Goal: Information Seeking & Learning: Find specific fact

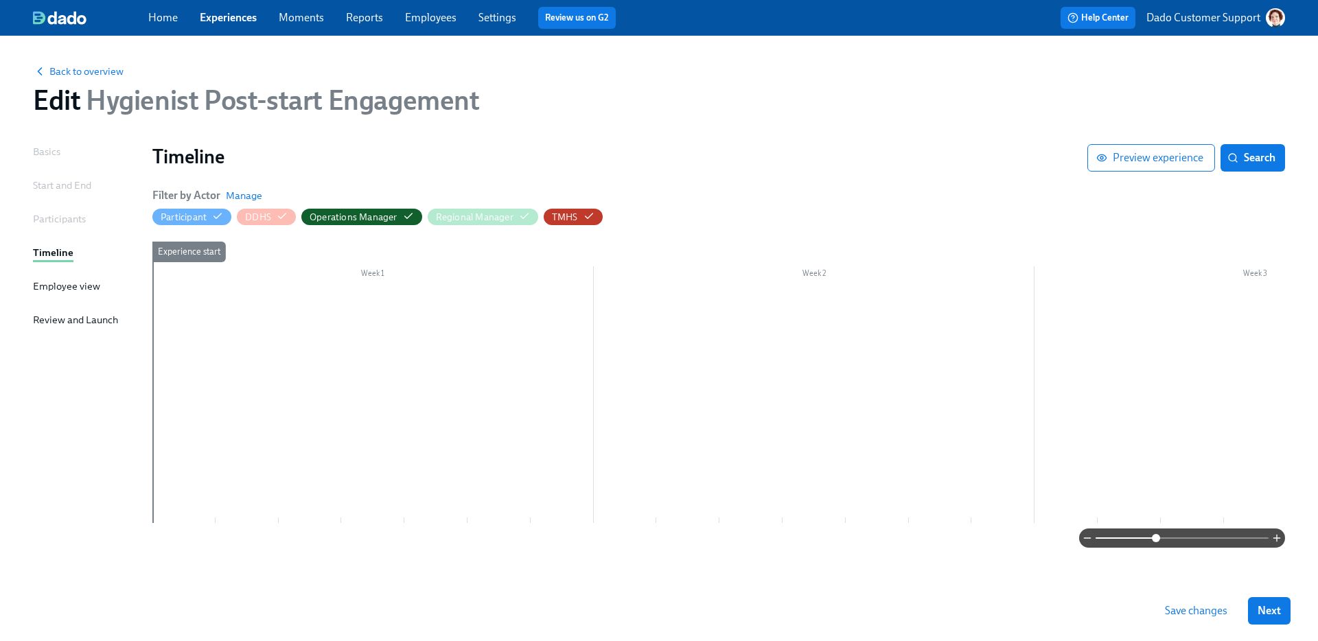
scroll to position [0, 19472]
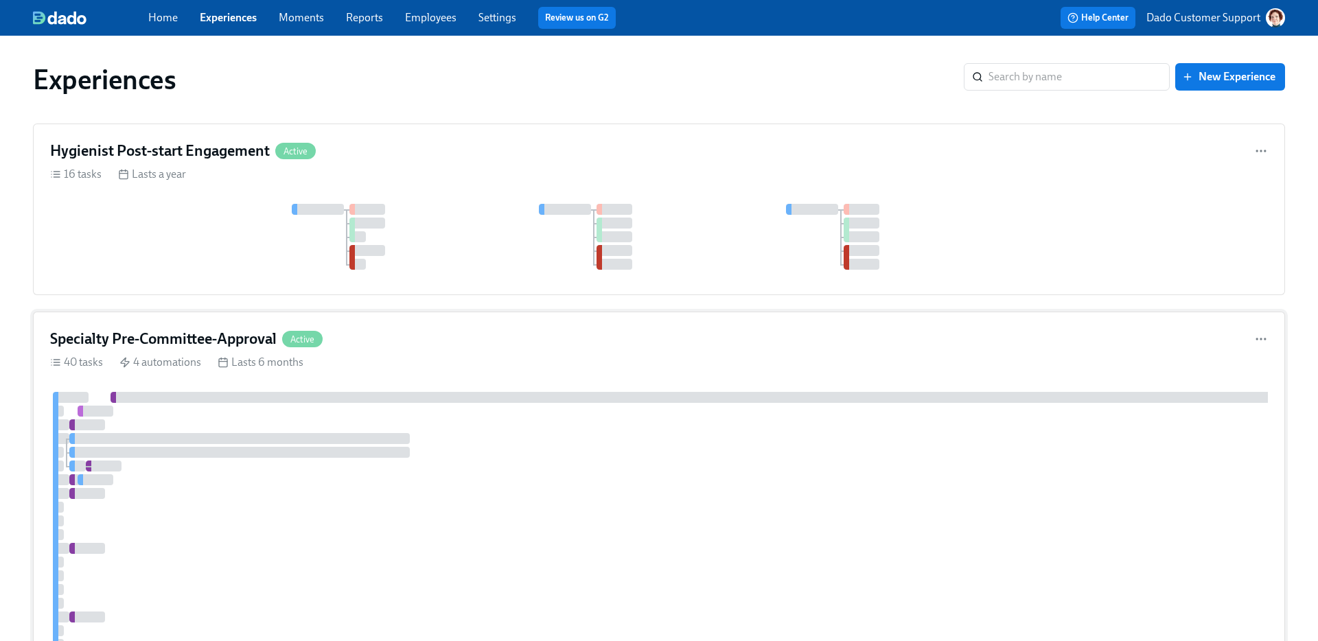
click at [285, 514] on div at bounding box center [857, 638] width 1615 height 492
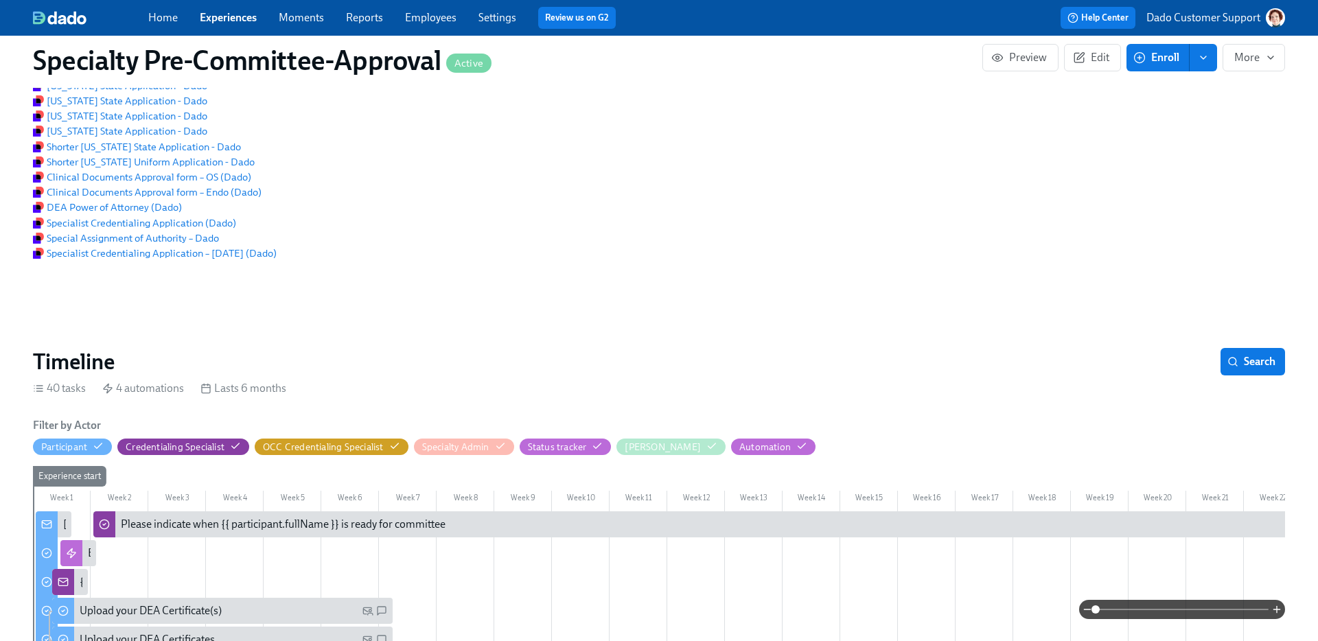
scroll to position [428, 0]
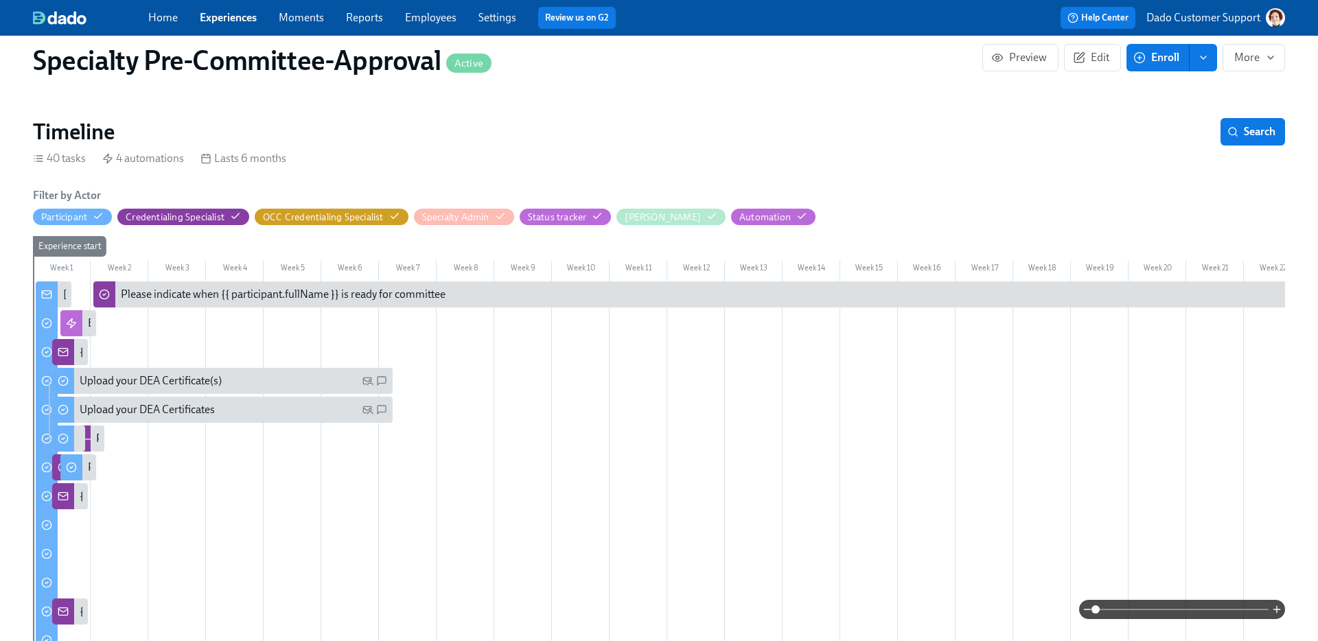
click at [53, 296] on div at bounding box center [47, 295] width 22 height 29
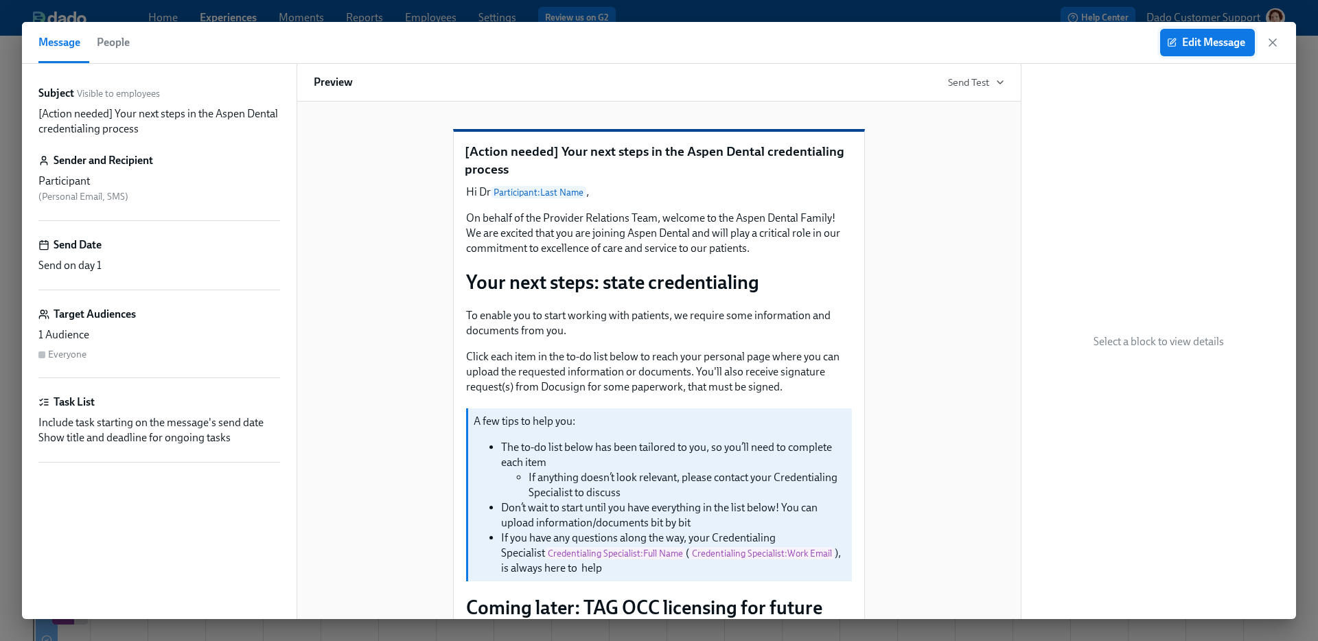
click at [1196, 43] on span "Edit Message" at bounding box center [1208, 43] width 76 height 14
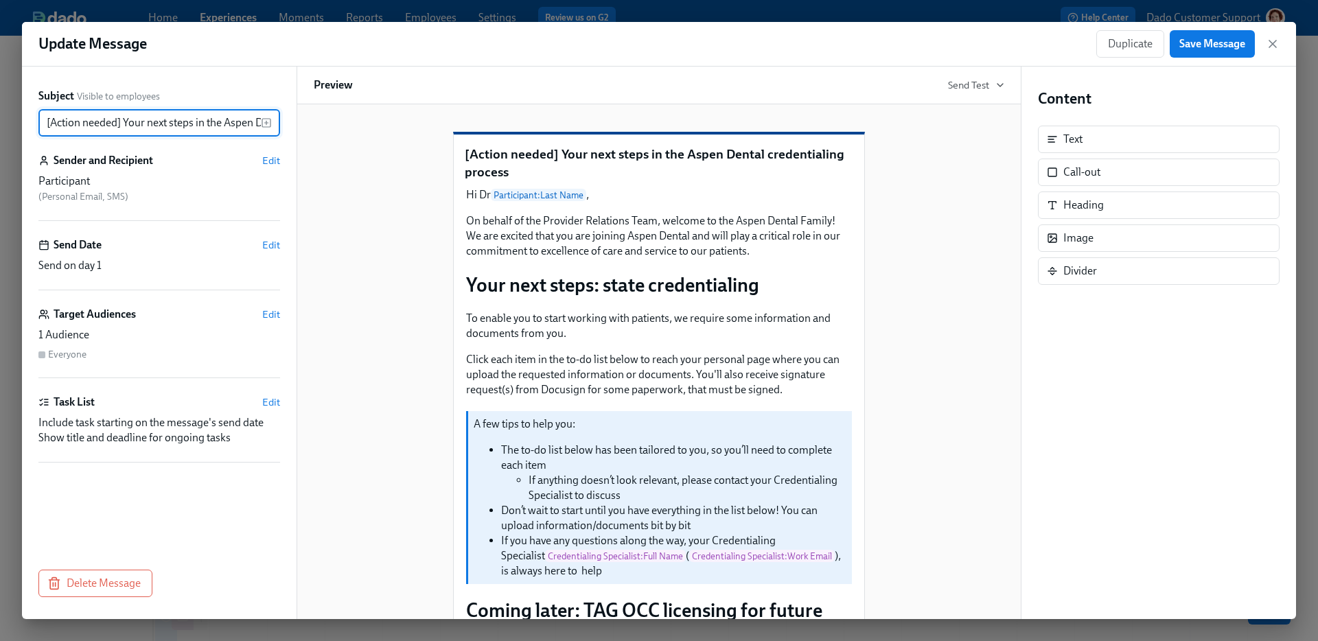
scroll to position [473, 0]
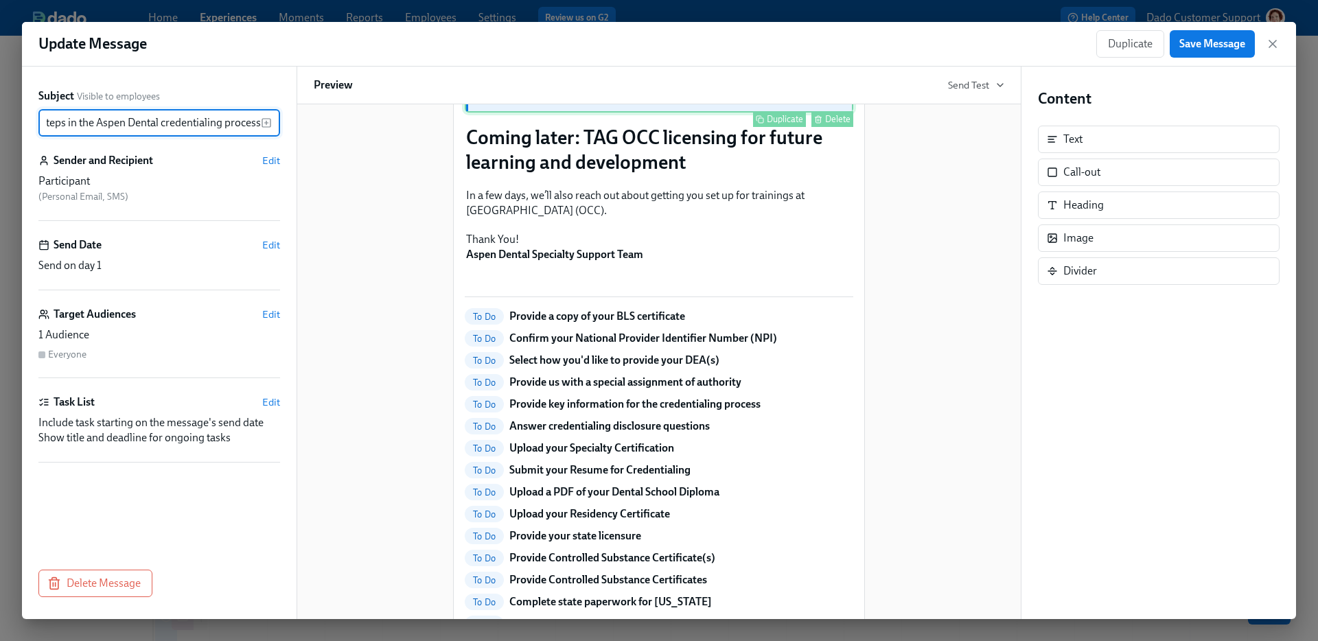
click at [739, 113] on div "A few tips to help you: The to-do list below has been tailored to you, so you’l…" at bounding box center [659, 25] width 389 height 176
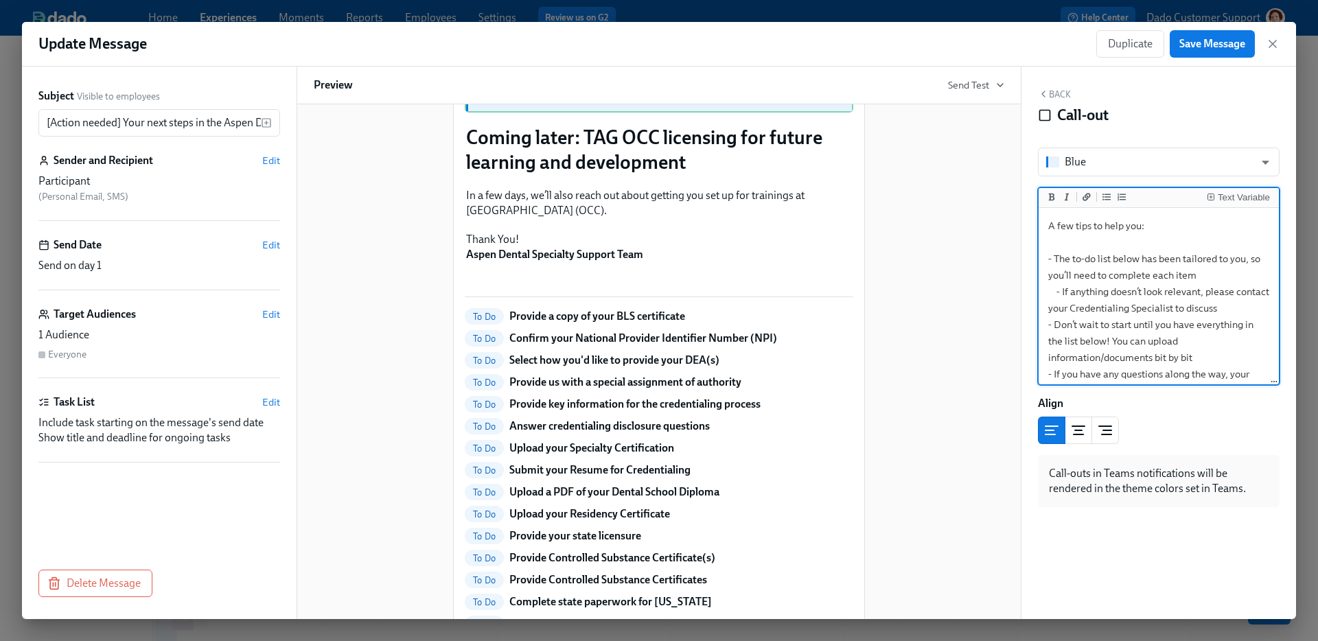
scroll to position [72, 0]
click at [1154, 317] on textarea "A few tips to help you: - The to-do list below has been tailored to you, so you…" at bounding box center [1159, 269] width 235 height 228
click at [1151, 317] on textarea "A few tips to help you: - The to-do list below has been tailored to you, so you…" at bounding box center [1159, 269] width 235 height 228
click at [1184, 352] on textarea "A few tips to help you: - The to-do list below has been tailored to you, so you…" at bounding box center [1159, 269] width 235 height 228
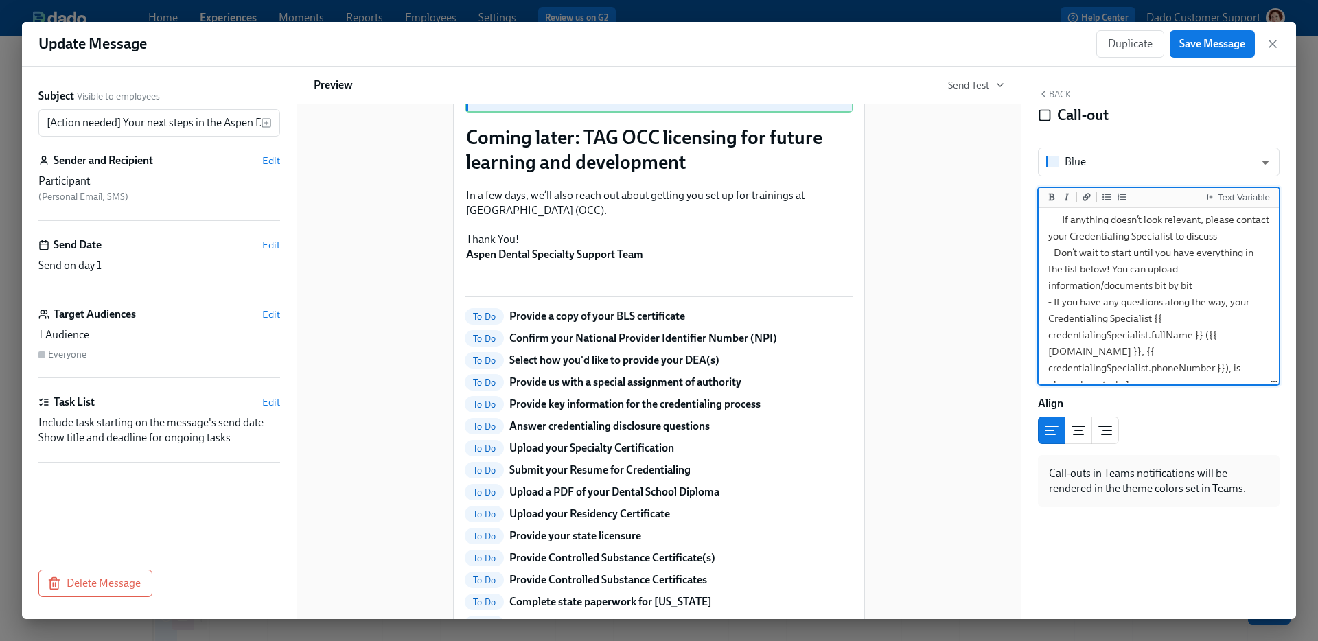
click at [1187, 350] on textarea "A few tips to help you: - The to-do list below has been tailored to you, so you…" at bounding box center [1159, 269] width 235 height 261
type textarea "A few tips to help you: - The to-do list below has been tailored to you, so you…"
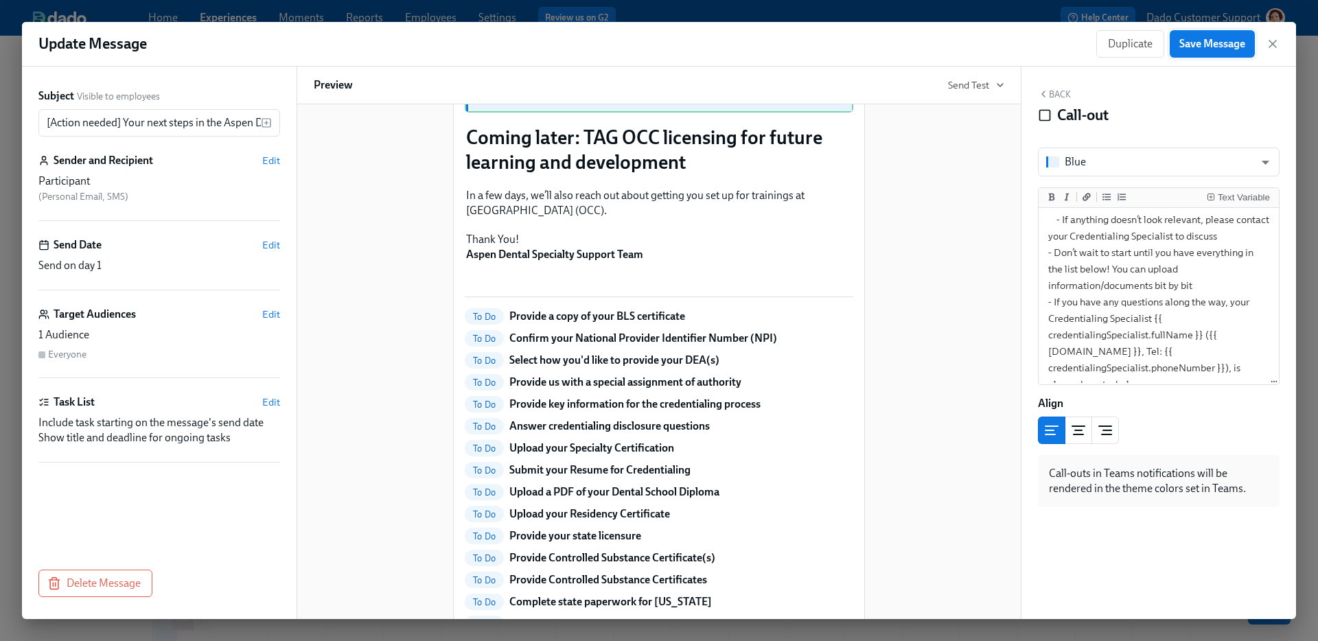
click at [1205, 43] on span "Save Message" at bounding box center [1213, 44] width 66 height 14
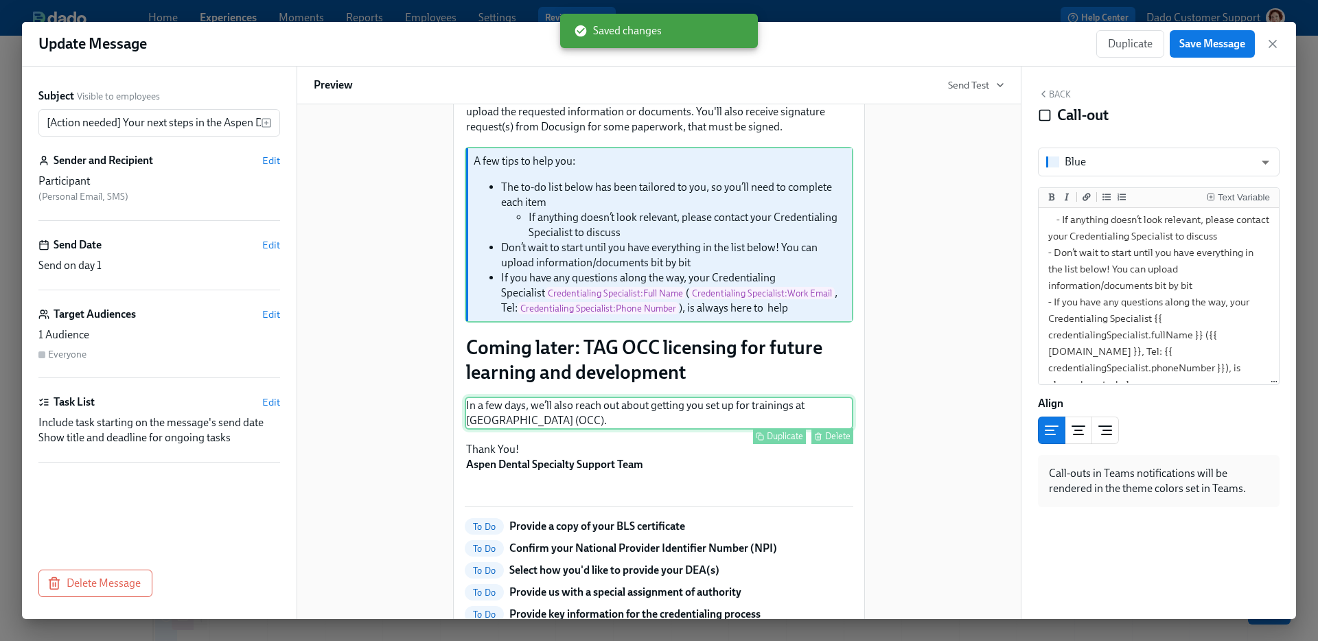
scroll to position [264, 0]
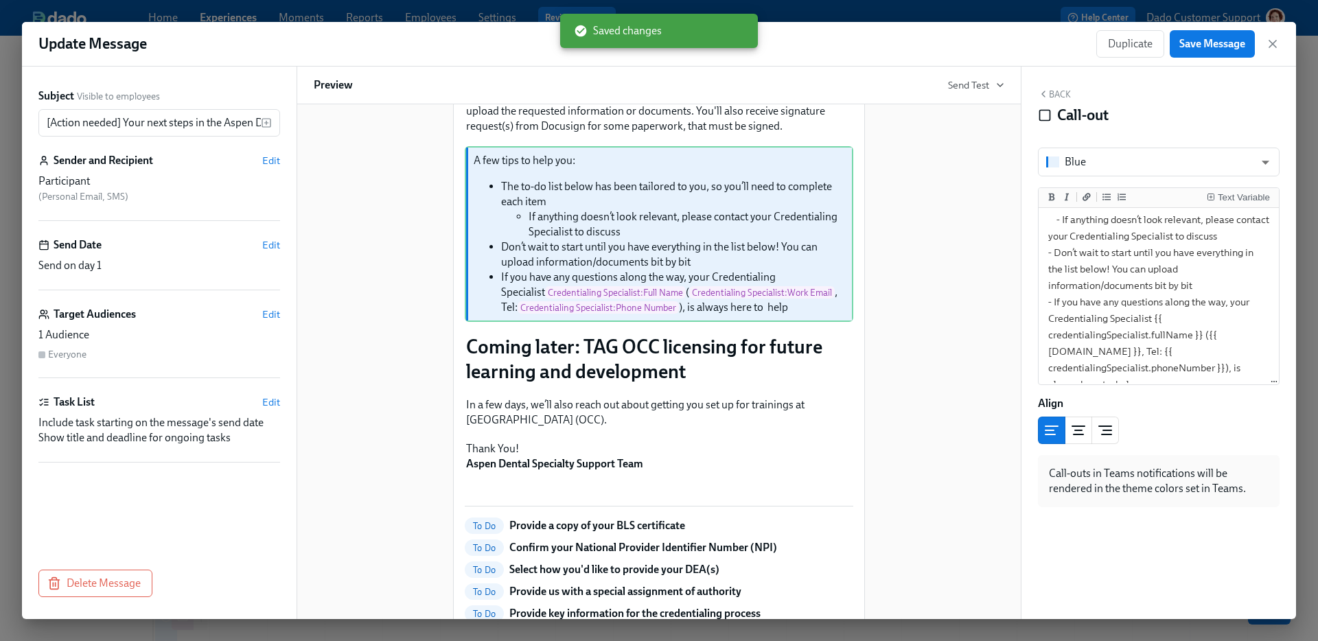
click at [423, 245] on div "[Action needed] Your next steps in the Aspen Dental credentialing process Hi Dr…" at bounding box center [659, 454] width 691 height 1216
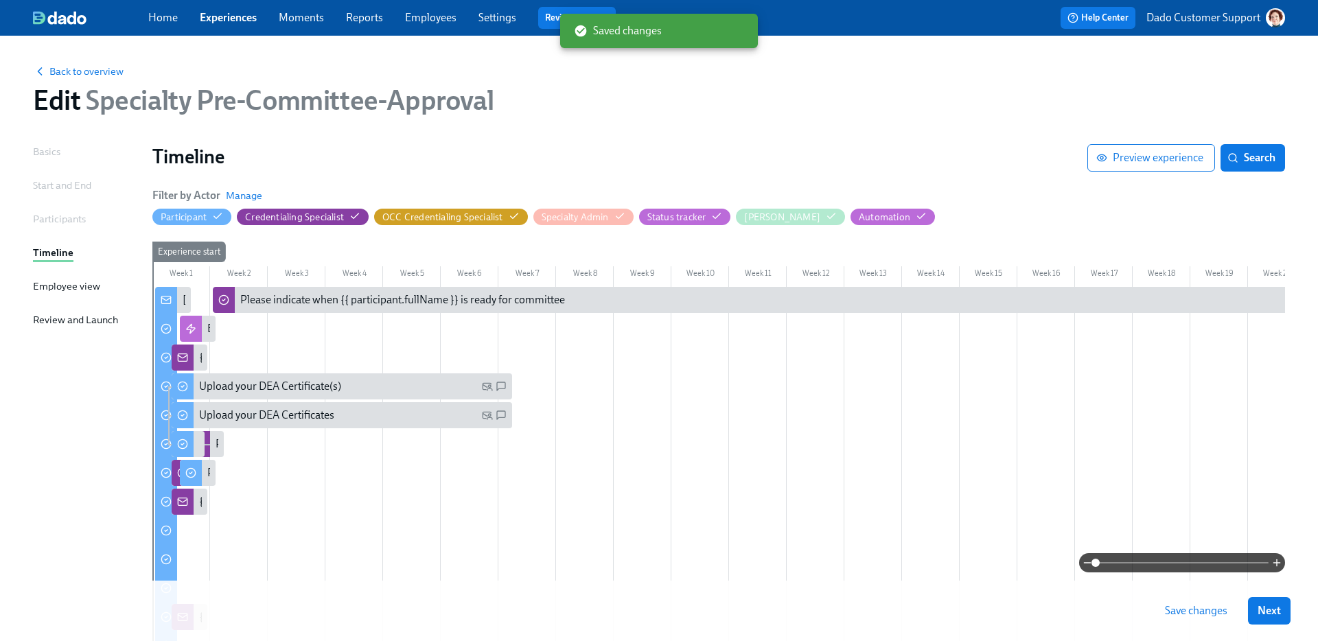
click at [1195, 597] on button "Save changes" at bounding box center [1196, 610] width 82 height 27
click at [95, 73] on span "Back to overview" at bounding box center [78, 72] width 91 height 14
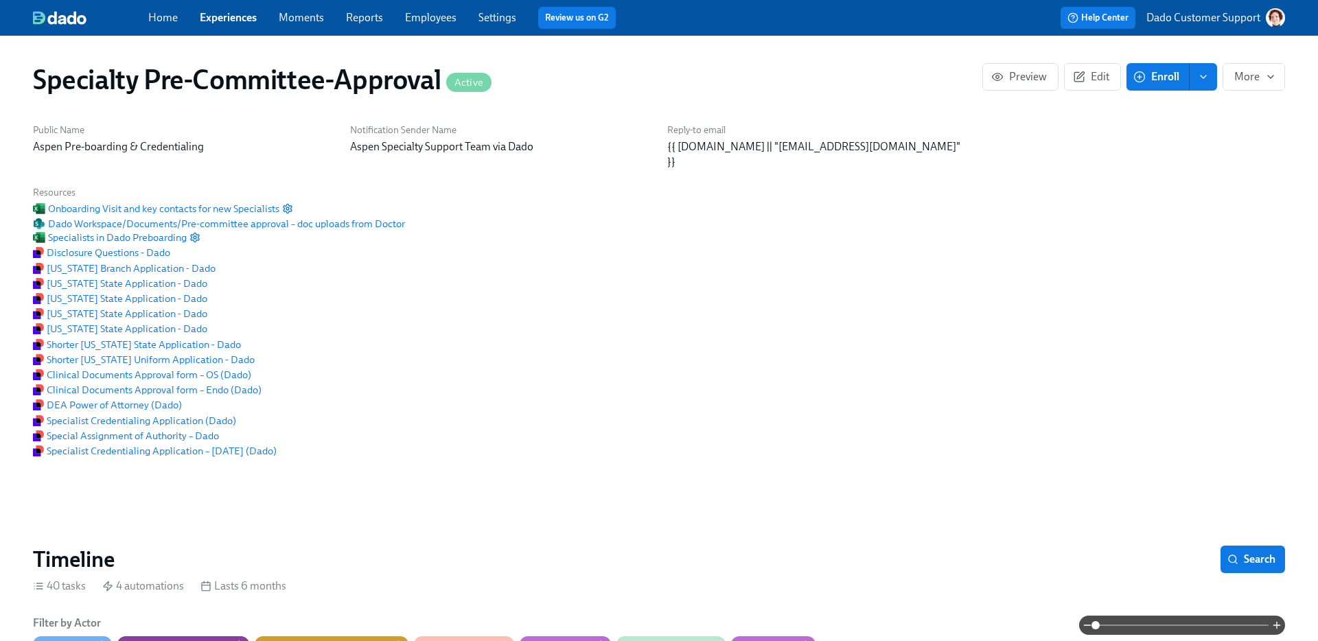
scroll to position [0, 2859]
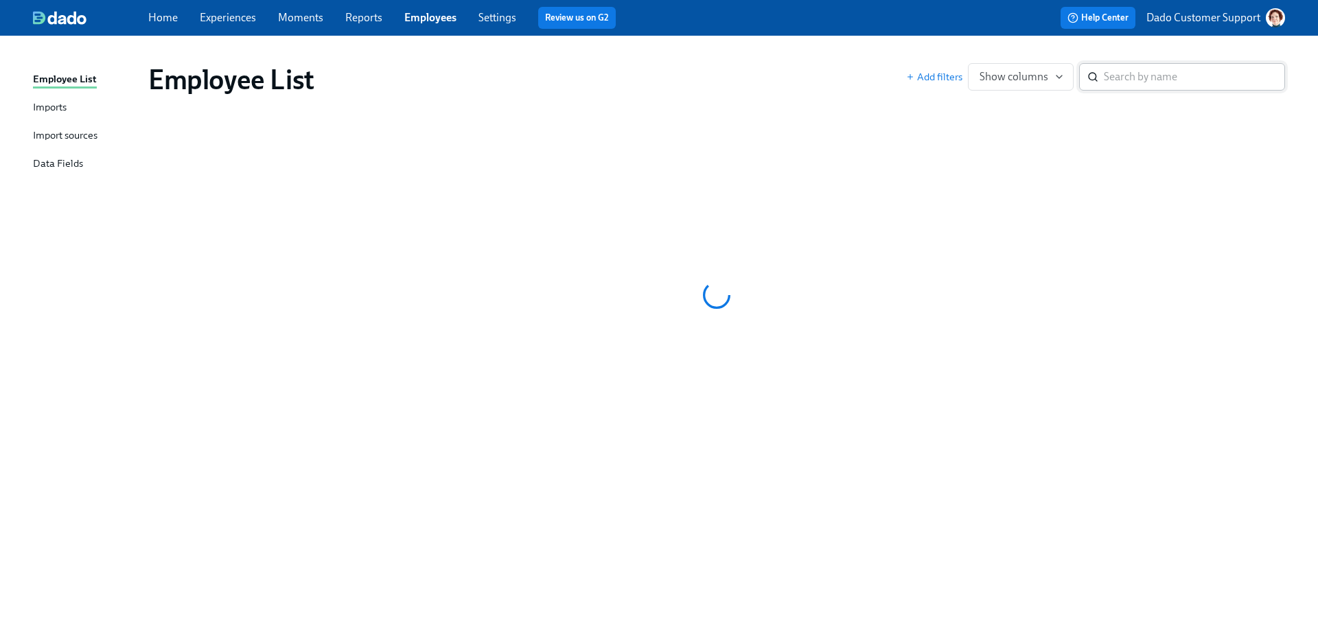
click at [1173, 80] on input "search" at bounding box center [1194, 76] width 181 height 27
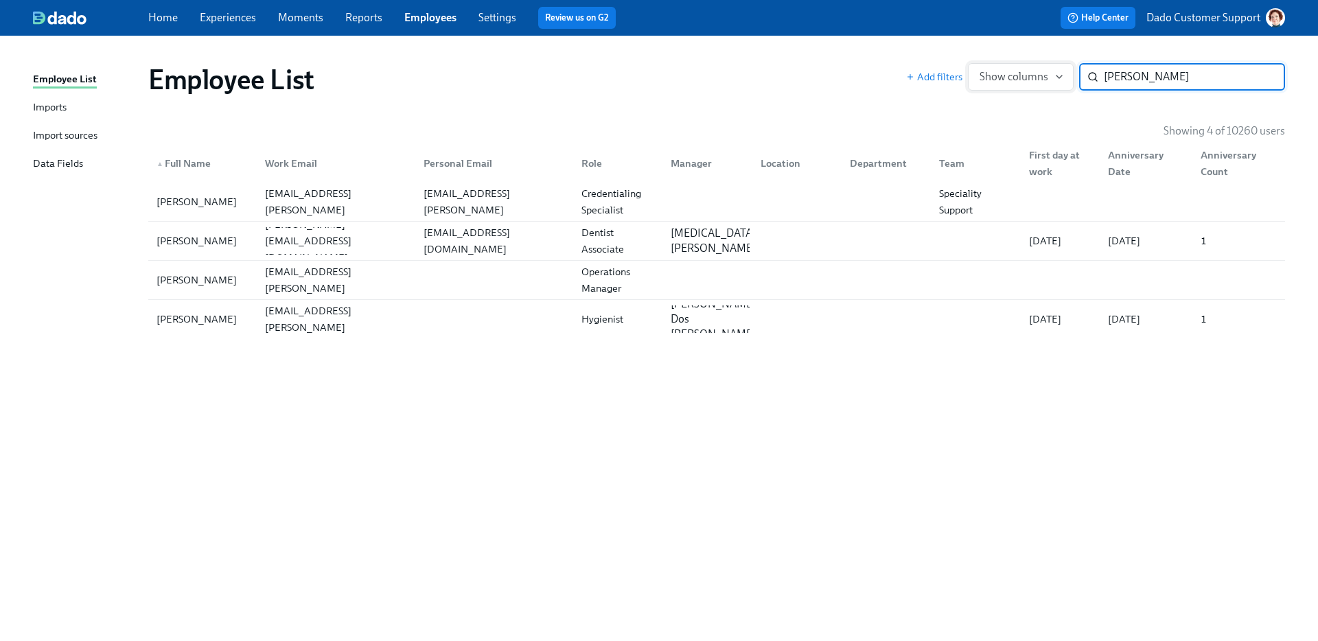
type input "joyce"
click at [1043, 87] on button "Show columns" at bounding box center [1021, 76] width 106 height 27
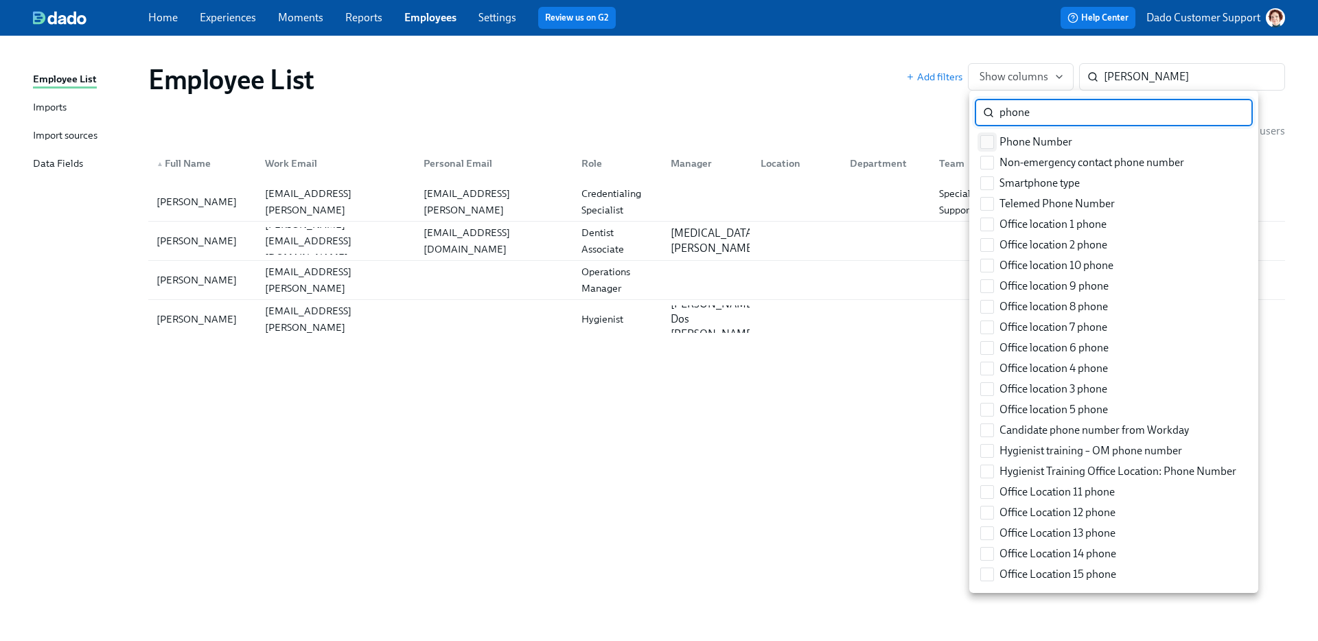
type input "phone"
click at [1012, 141] on span "Phone Number" at bounding box center [1036, 142] width 73 height 15
click at [993, 141] on input "Phone Number" at bounding box center [987, 142] width 12 height 12
checkbox input "true"
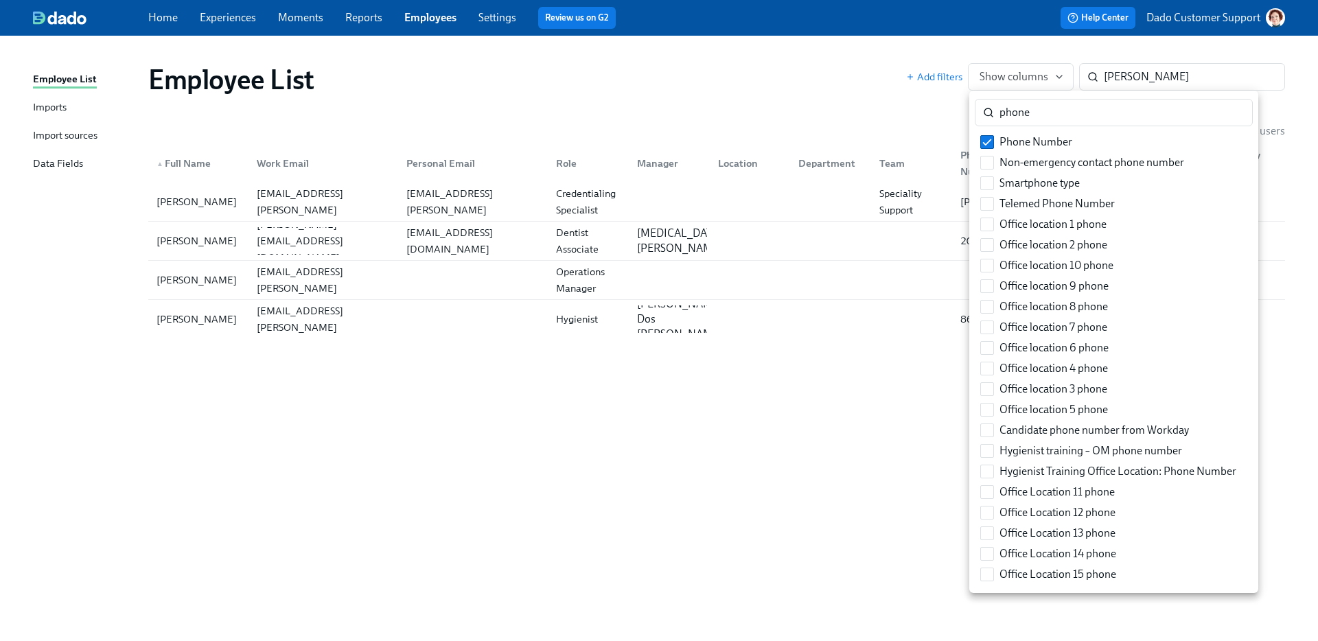
click at [820, 94] on div at bounding box center [659, 320] width 1318 height 641
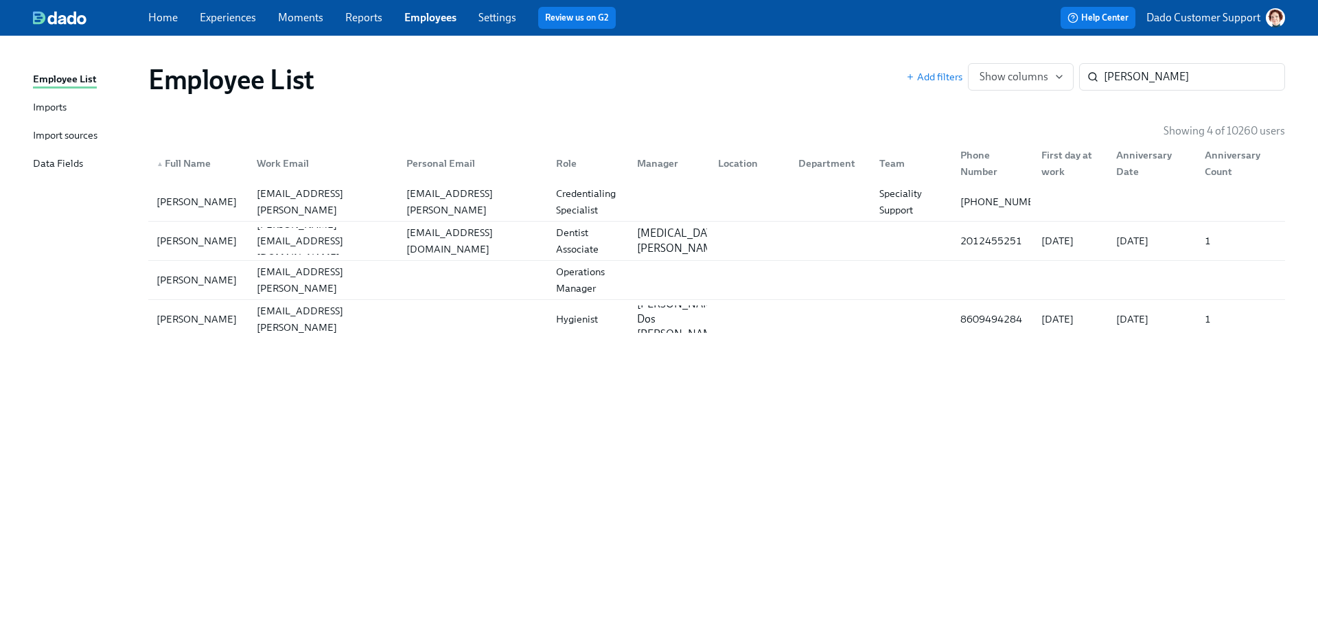
click at [438, 16] on link "Employees" at bounding box center [430, 17] width 52 height 13
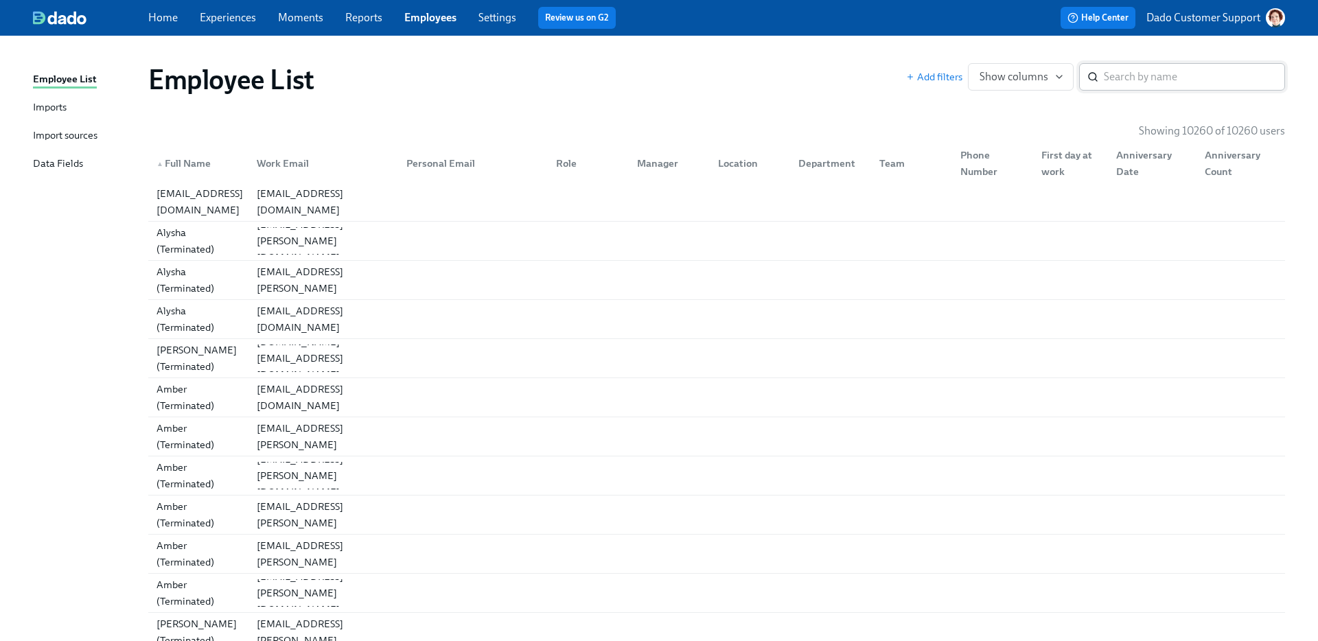
click at [1091, 84] on div "​" at bounding box center [1182, 76] width 206 height 27
paste input "Aschman"
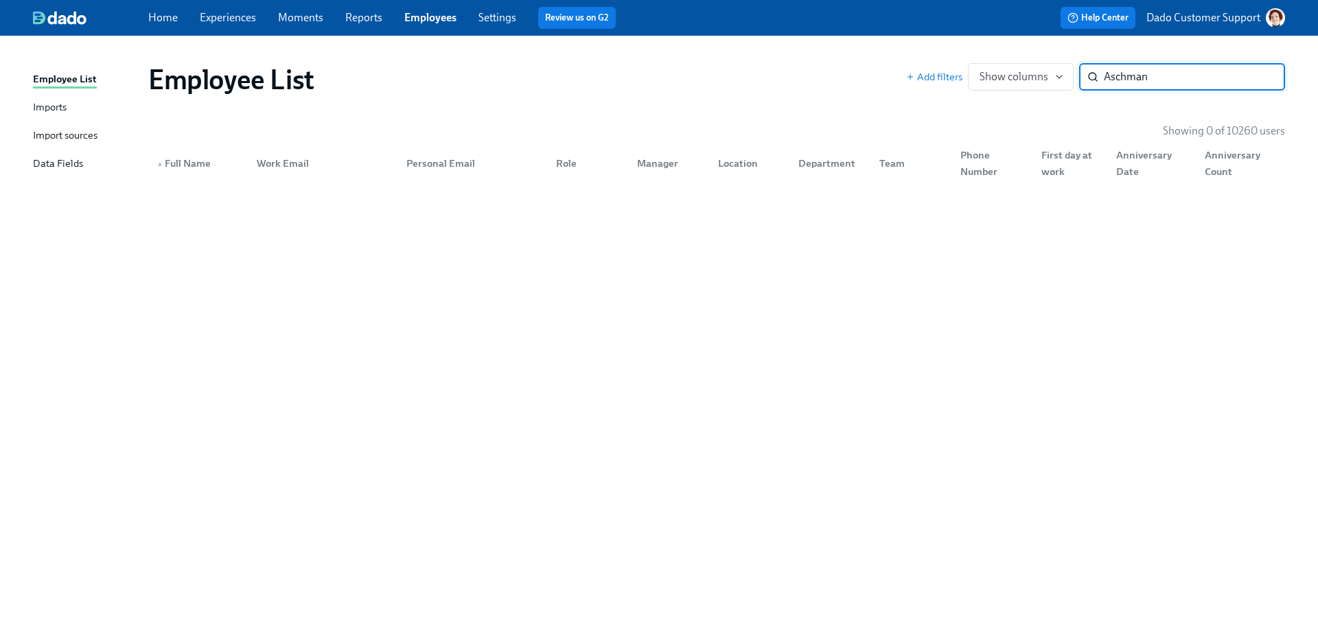
type input "Aschman"
click at [1216, 16] on p "Dado Customer Support" at bounding box center [1204, 17] width 114 height 15
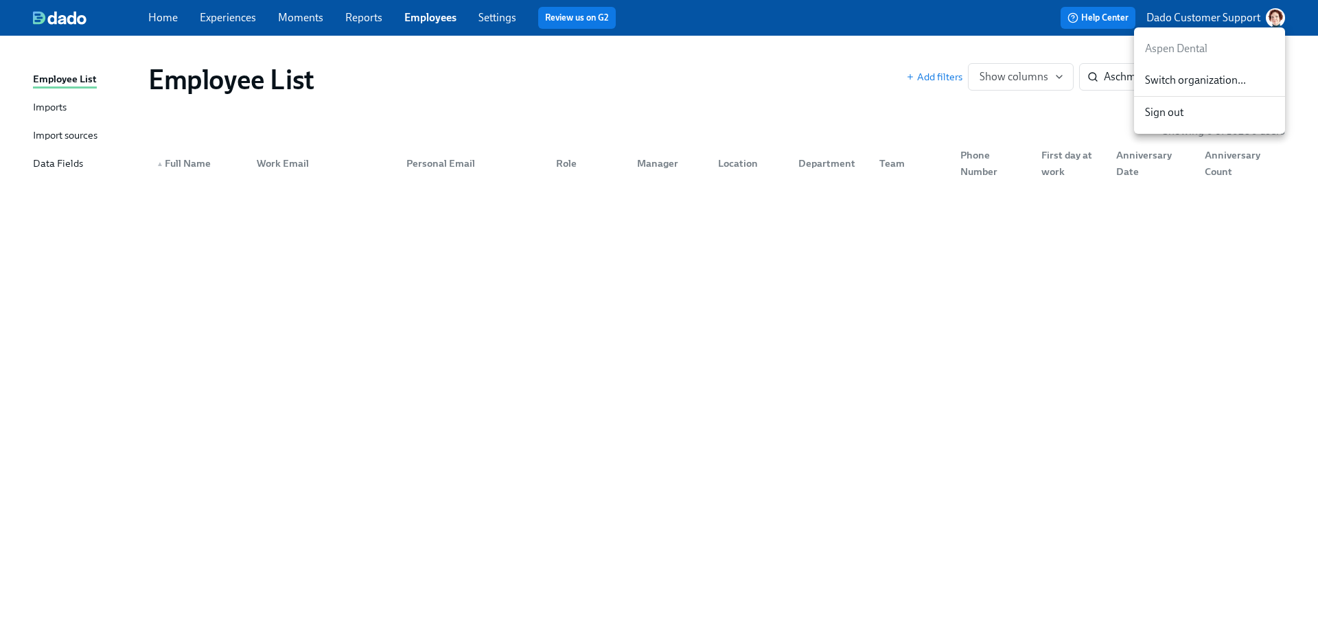
click at [1216, 16] on div at bounding box center [659, 320] width 1318 height 641
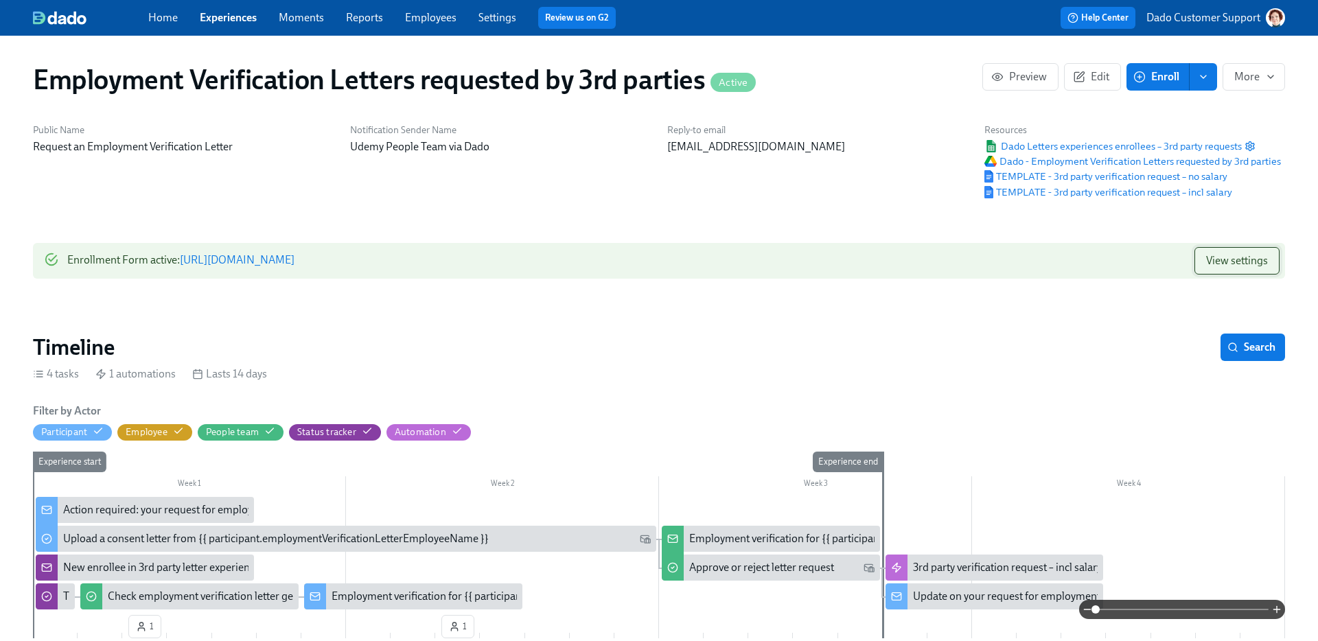
click at [1212, 260] on span "View settings" at bounding box center [1237, 261] width 62 height 14
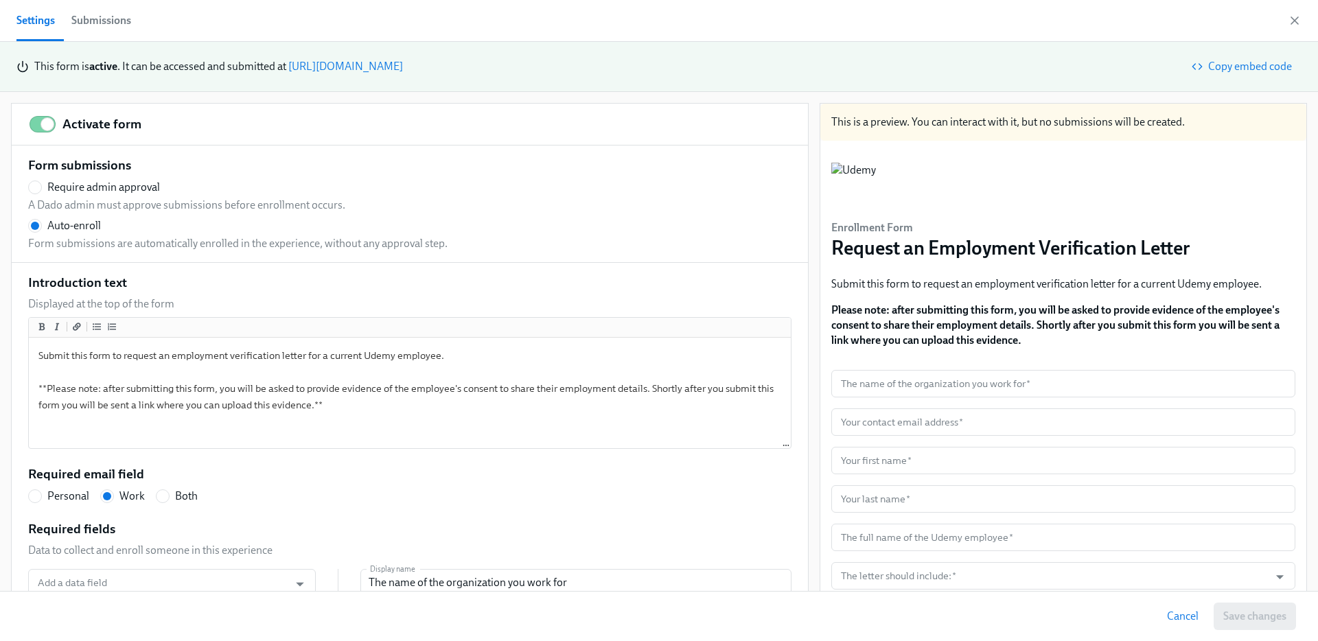
click at [89, 17] on div "Submissions" at bounding box center [101, 20] width 60 height 19
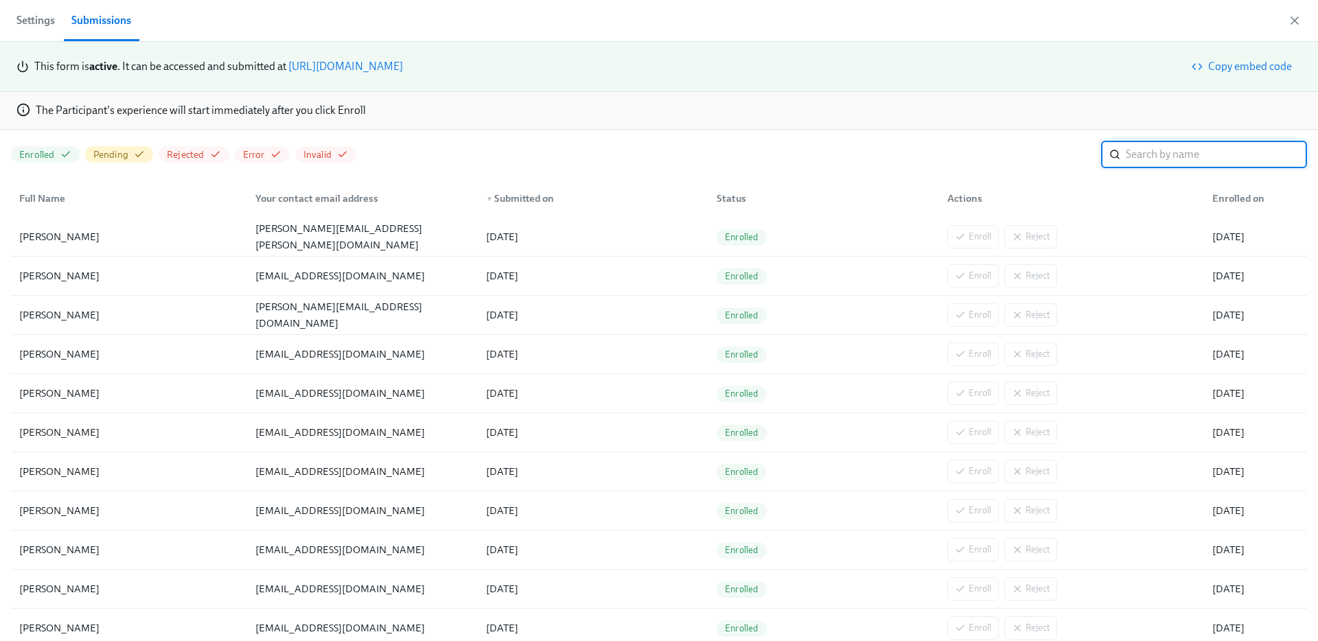
click at [1292, 8] on div "Settings Submissions" at bounding box center [659, 21] width 1318 height 42
click at [1295, 18] on icon "button" at bounding box center [1295, 21] width 14 height 14
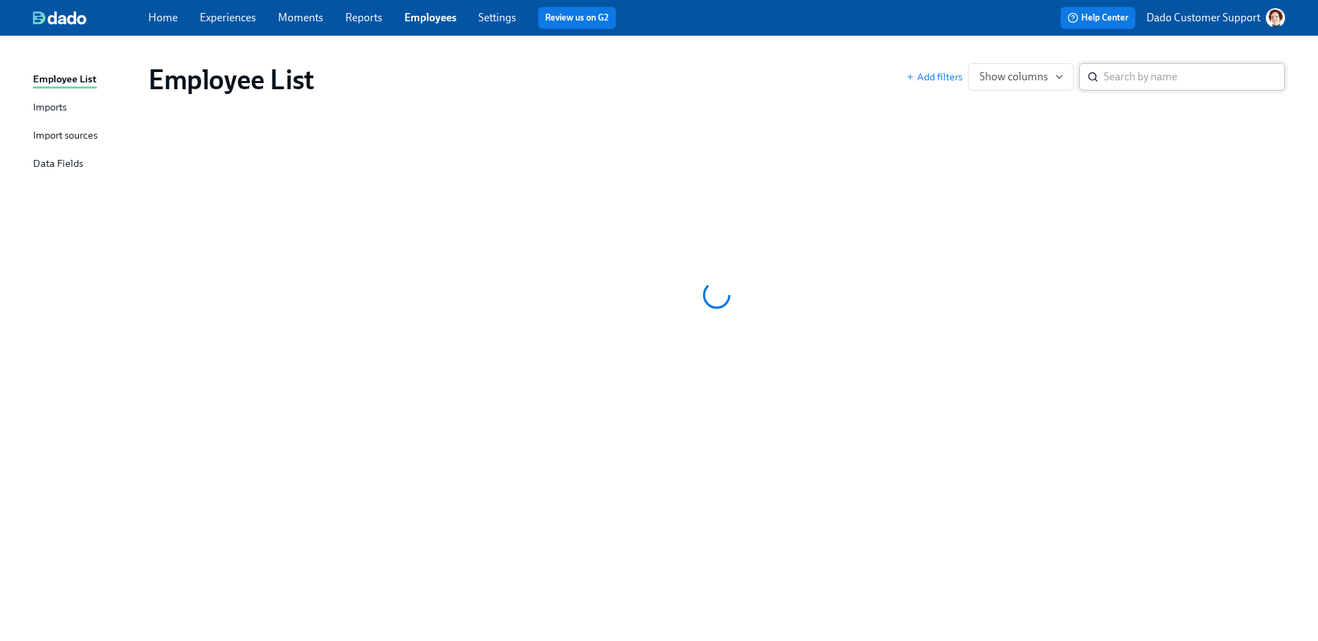
click at [1151, 65] on input "search" at bounding box center [1194, 76] width 181 height 27
paste input "Aschman"
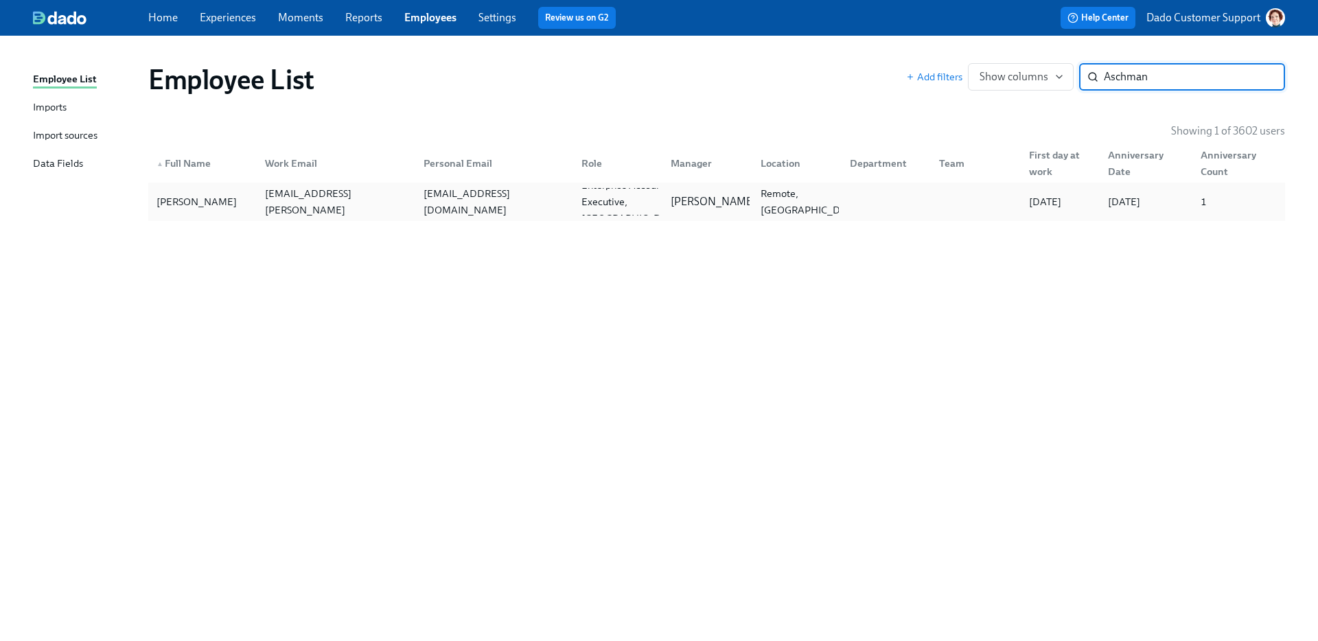
type input "Aschman"
click at [203, 203] on div "[PERSON_NAME]" at bounding box center [196, 202] width 91 height 16
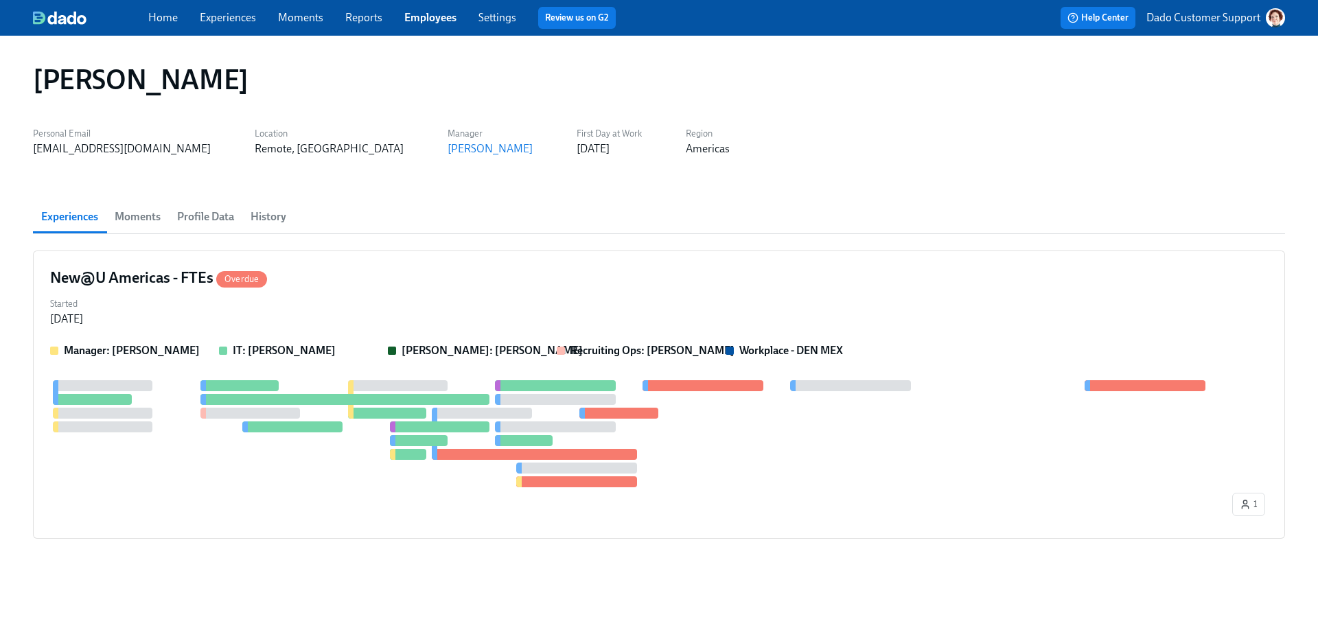
click at [219, 16] on link "Experiences" at bounding box center [228, 17] width 56 height 13
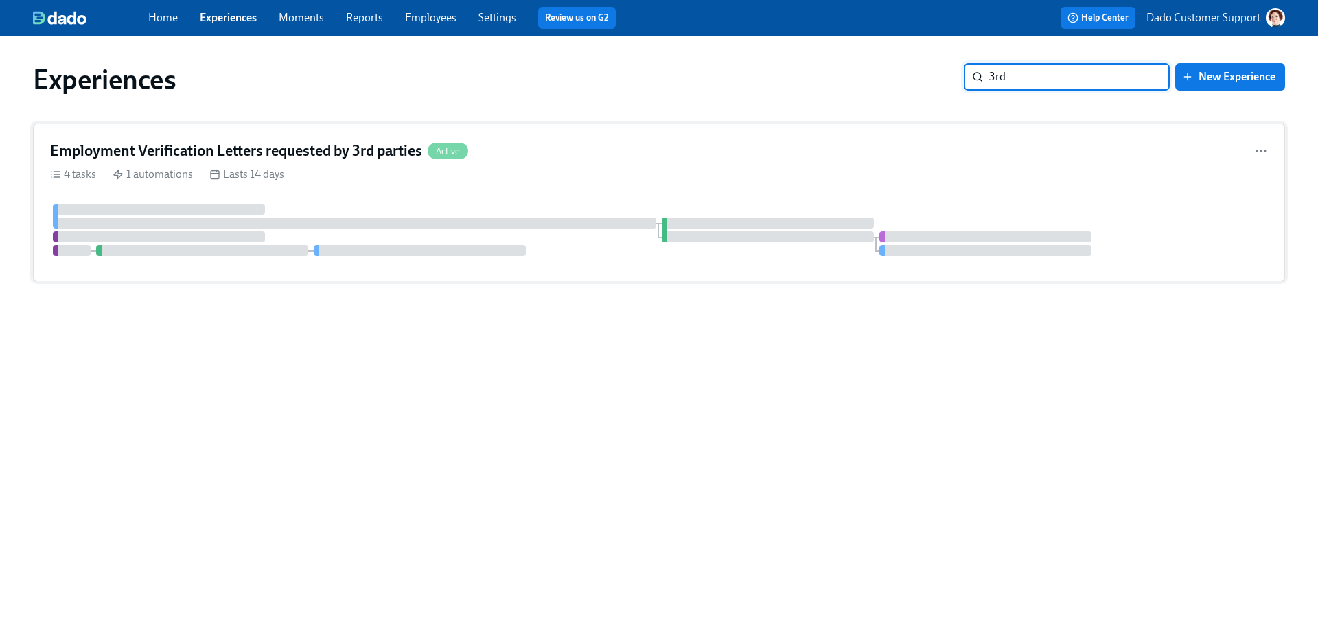
type input "3rd"
click at [195, 146] on h4 "Employment Verification Letters requested by 3rd parties" at bounding box center [236, 151] width 372 height 21
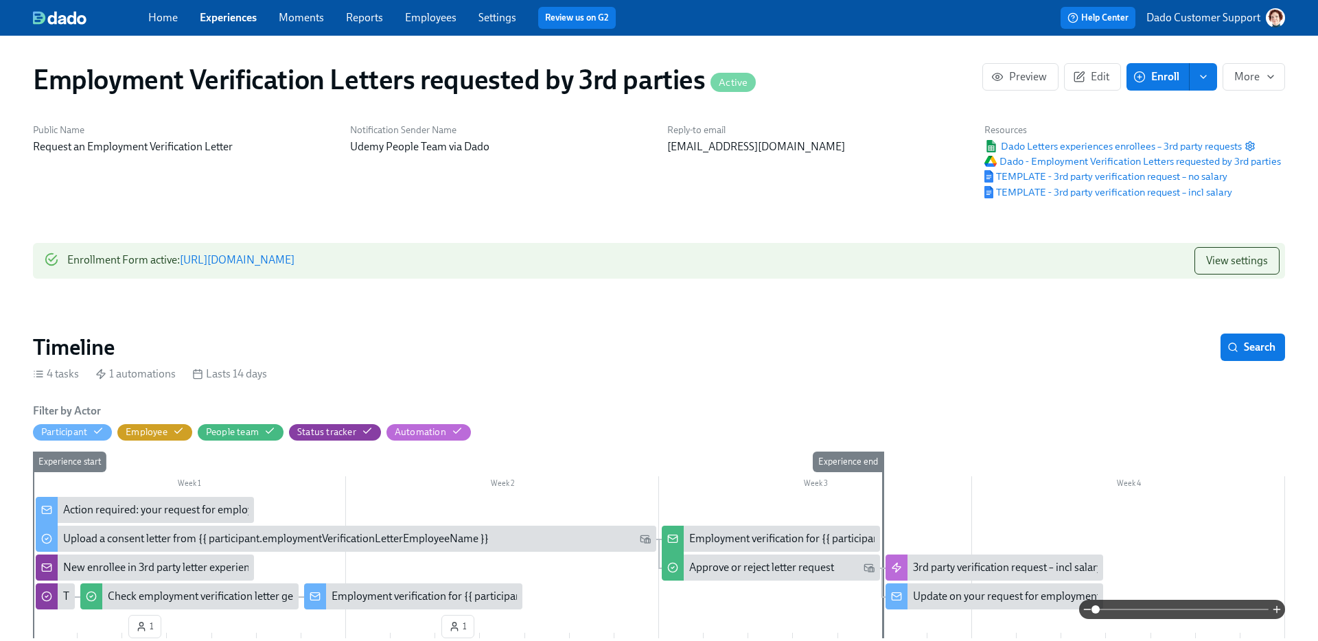
drag, startPoint x: 307, startPoint y: 259, endPoint x: 285, endPoint y: 40, distance: 220.1
